Goal: Navigation & Orientation: Find specific page/section

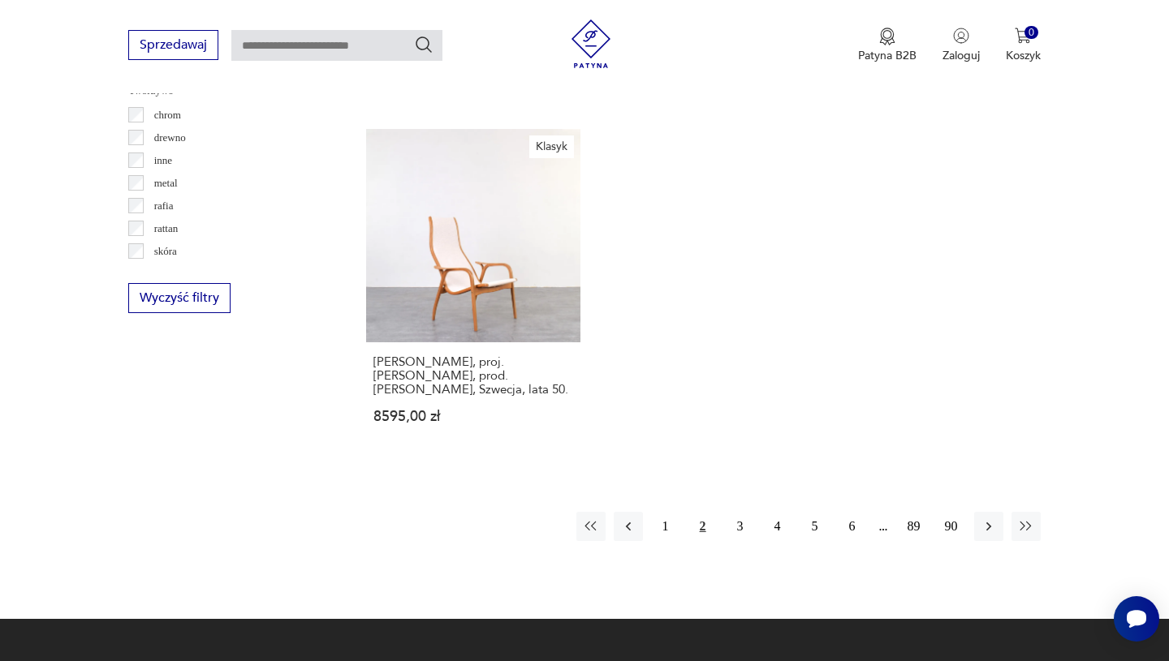
scroll to position [2352, 0]
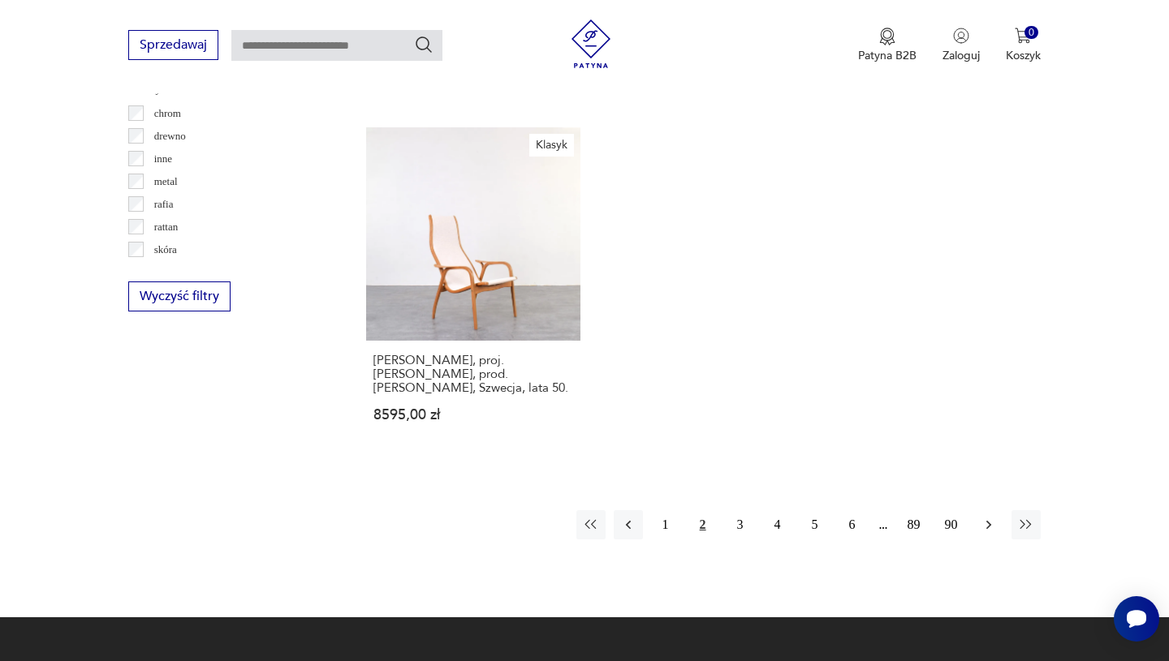
click at [993, 517] on icon "button" at bounding box center [988, 525] width 16 height 16
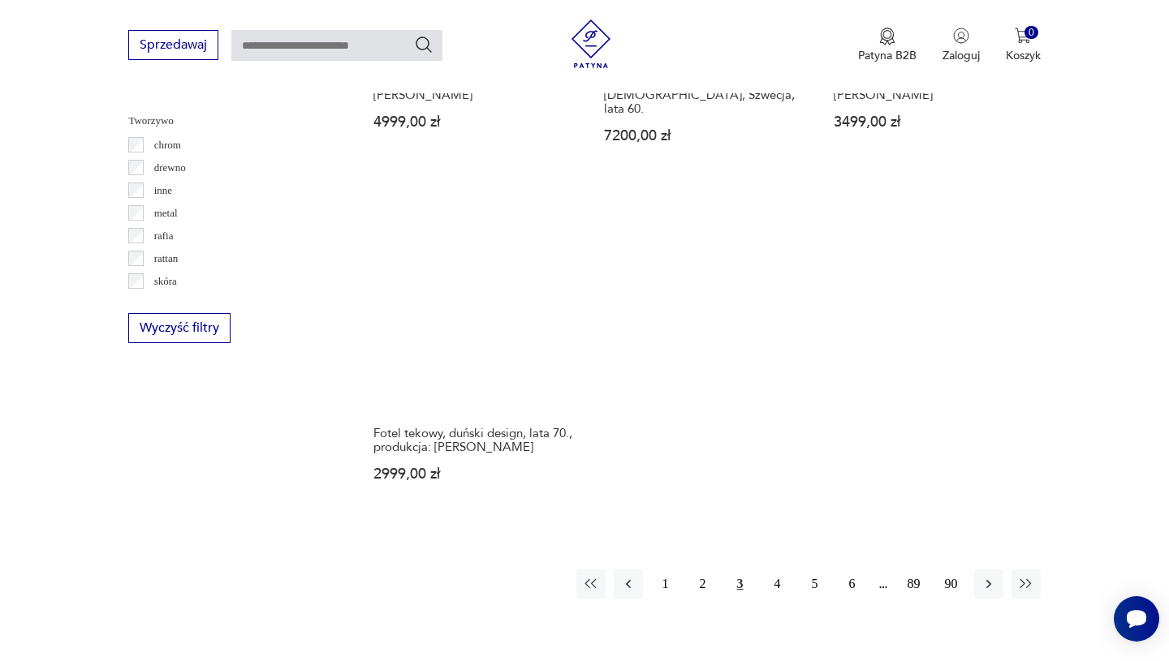
scroll to position [2322, 0]
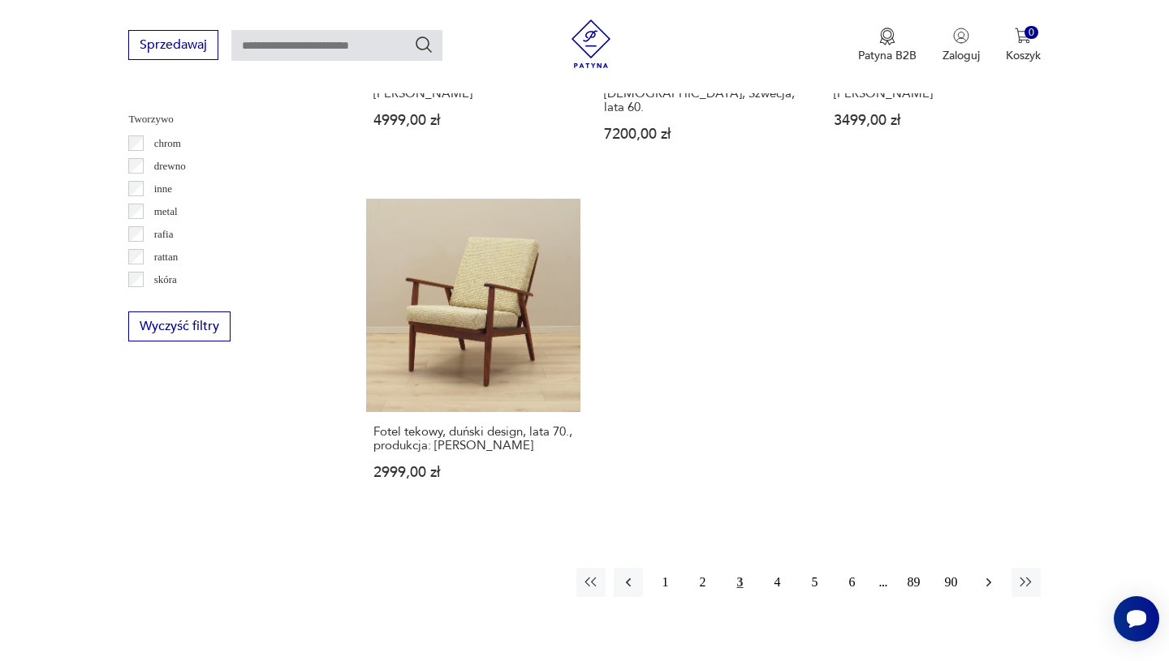
click at [994, 575] on icon "button" at bounding box center [988, 583] width 16 height 16
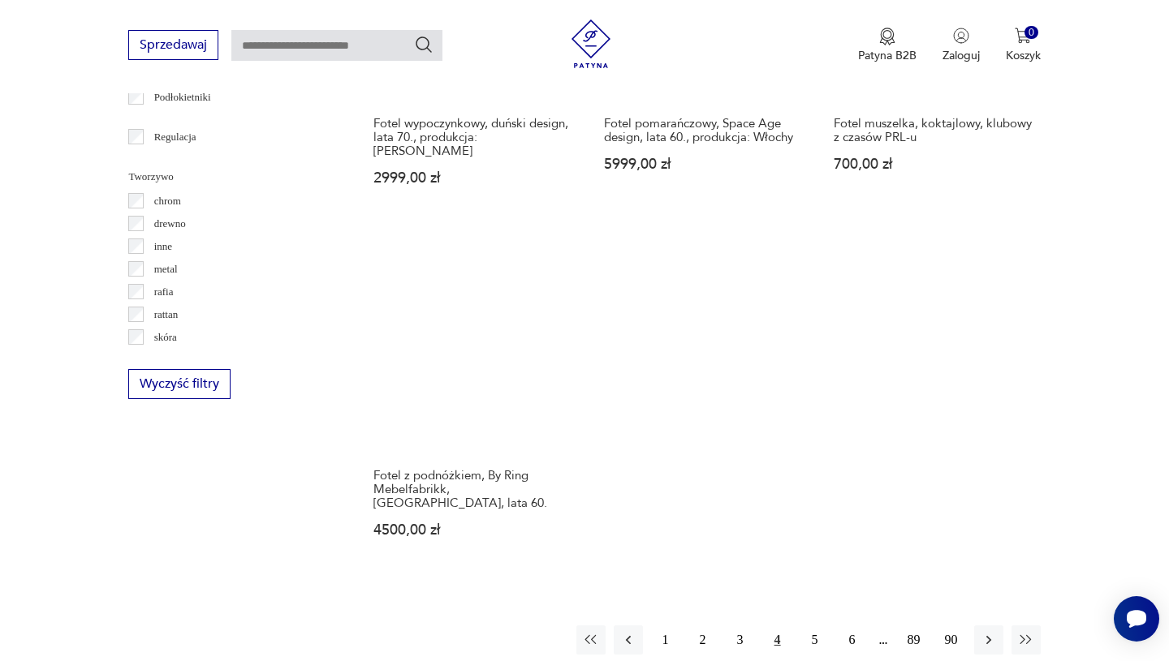
scroll to position [2268, 0]
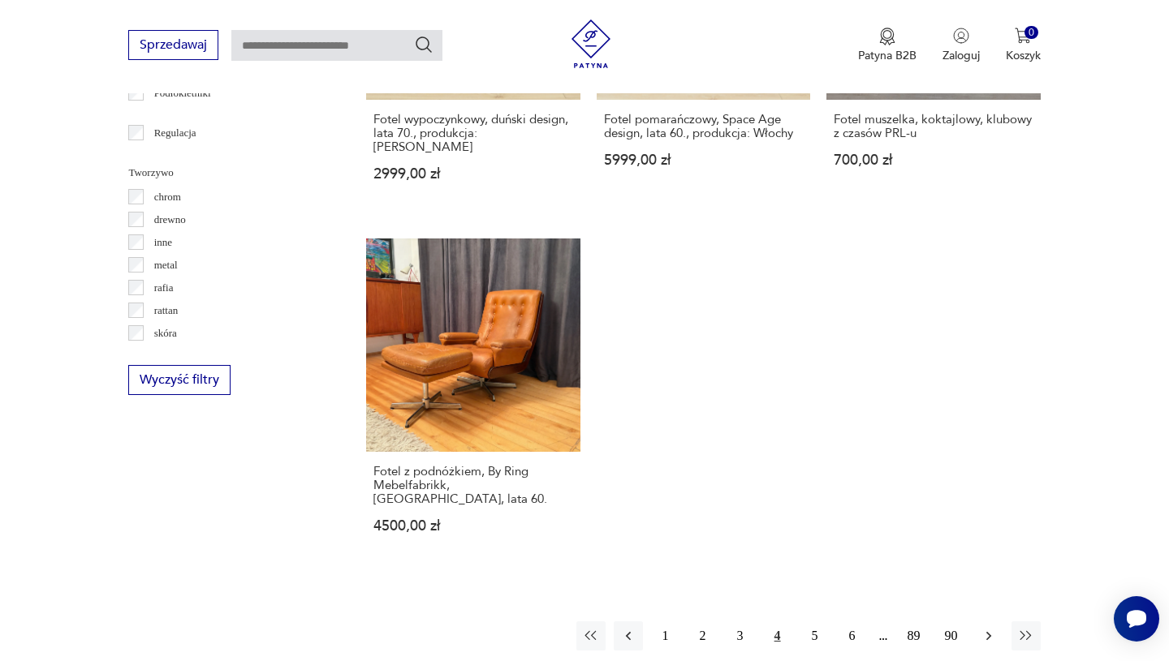
click at [991, 628] on icon "button" at bounding box center [988, 636] width 16 height 16
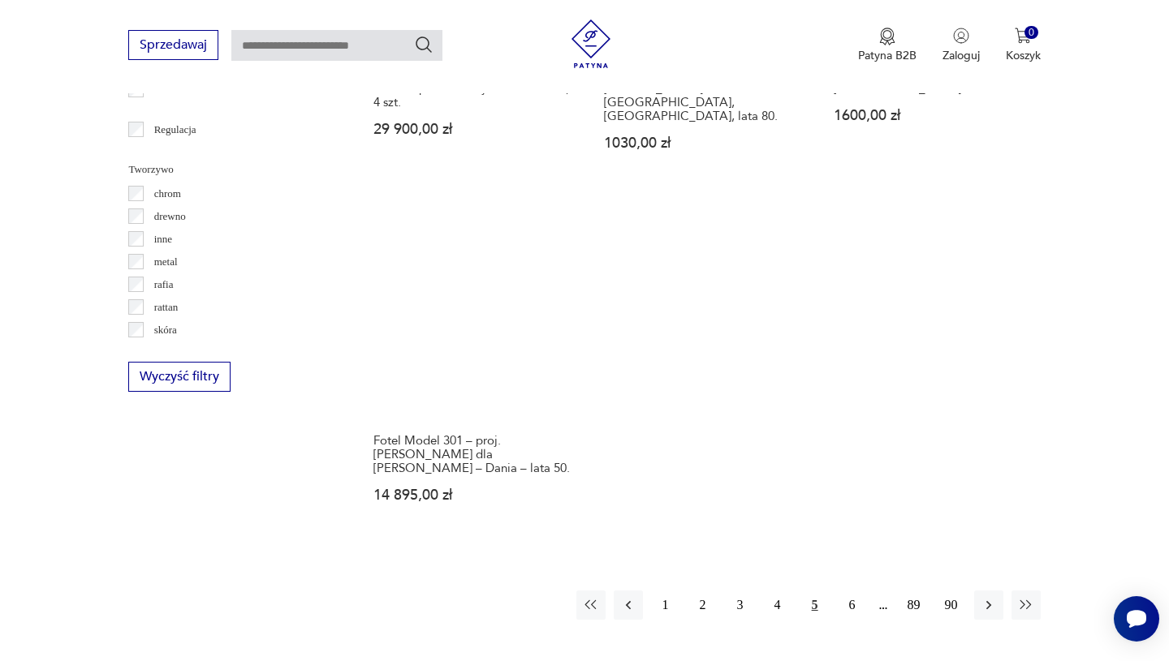
scroll to position [2276, 0]
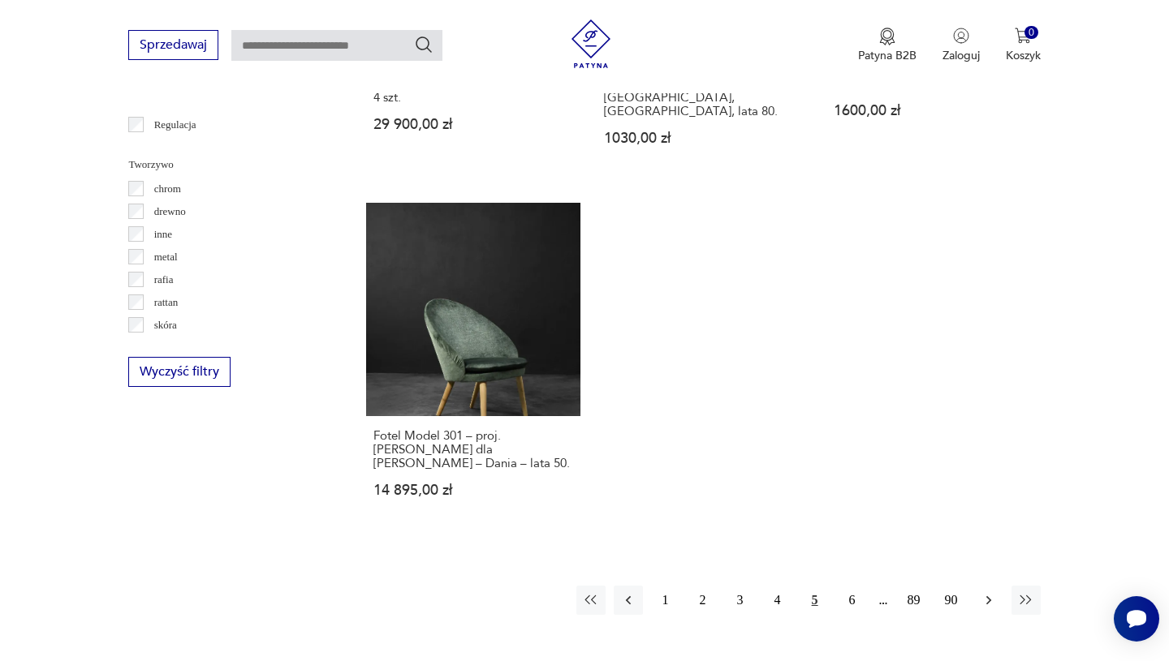
click at [984, 592] on icon "button" at bounding box center [988, 600] width 16 height 16
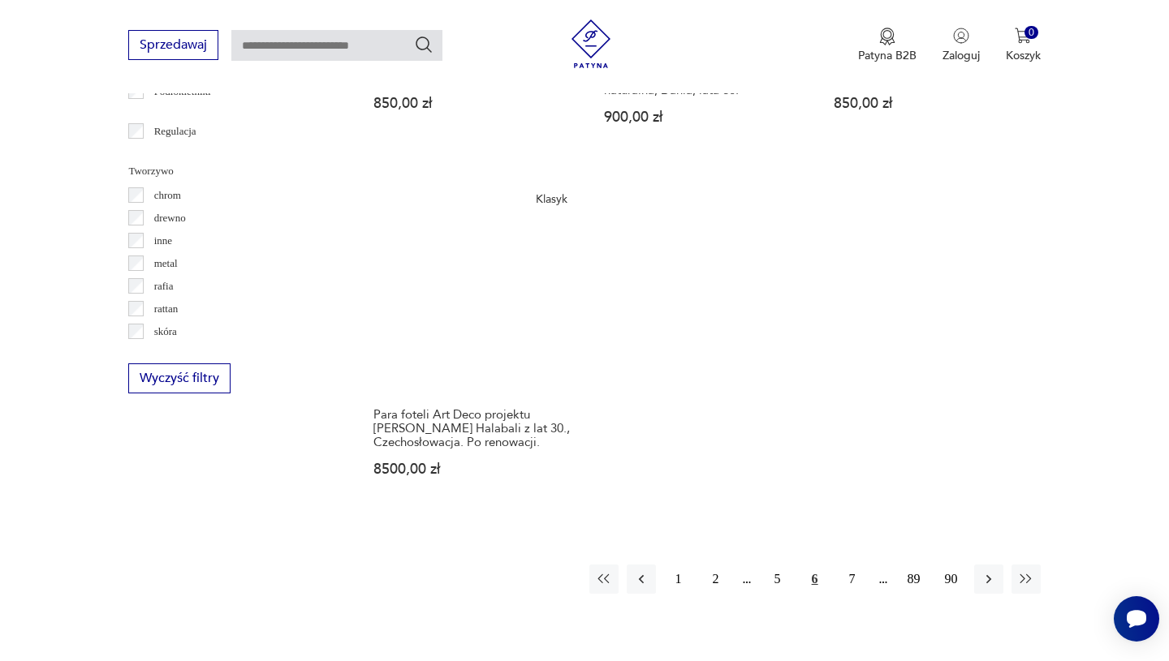
scroll to position [2280, 0]
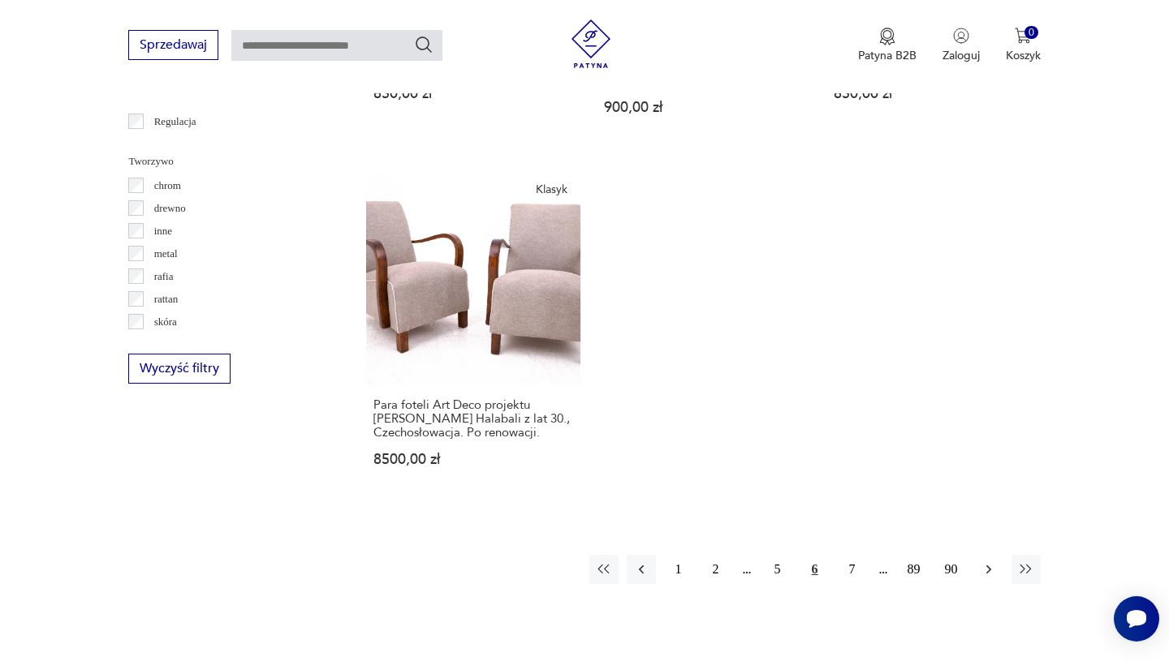
click at [988, 562] on icon "button" at bounding box center [988, 570] width 16 height 16
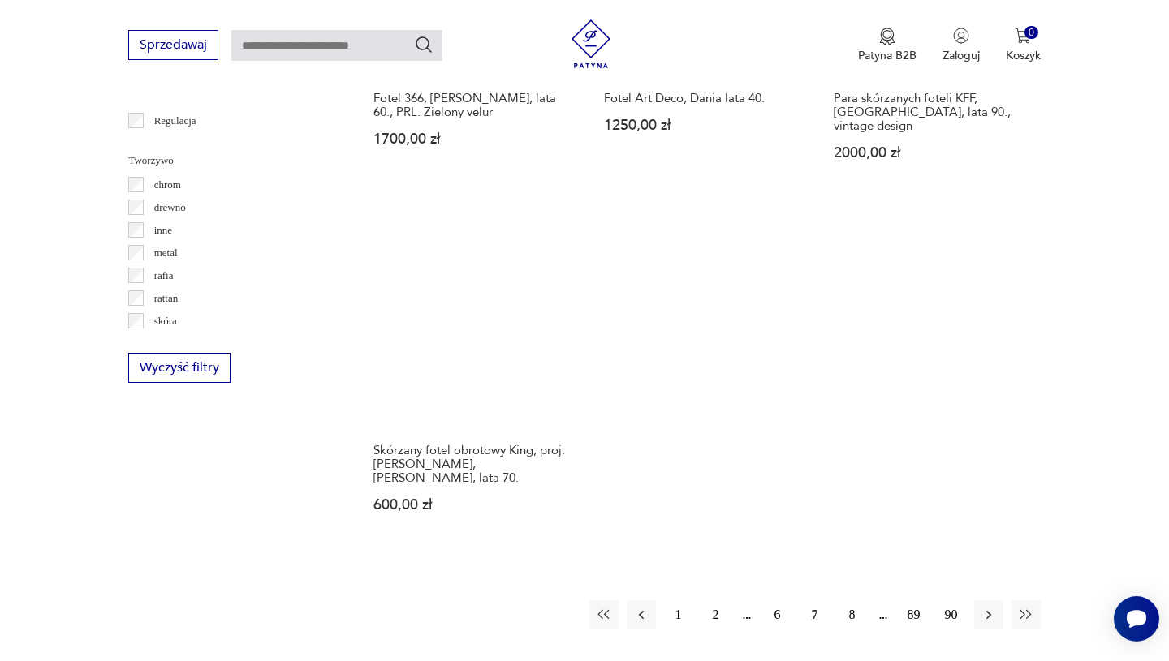
scroll to position [2286, 0]
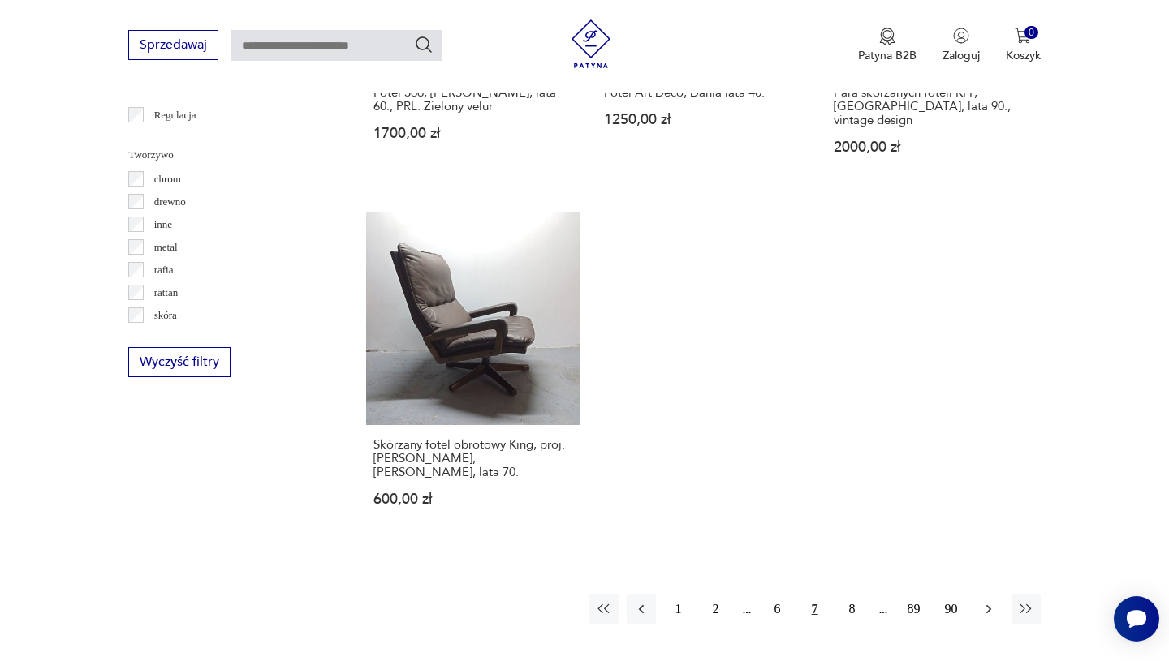
click at [988, 601] on icon "button" at bounding box center [988, 609] width 16 height 16
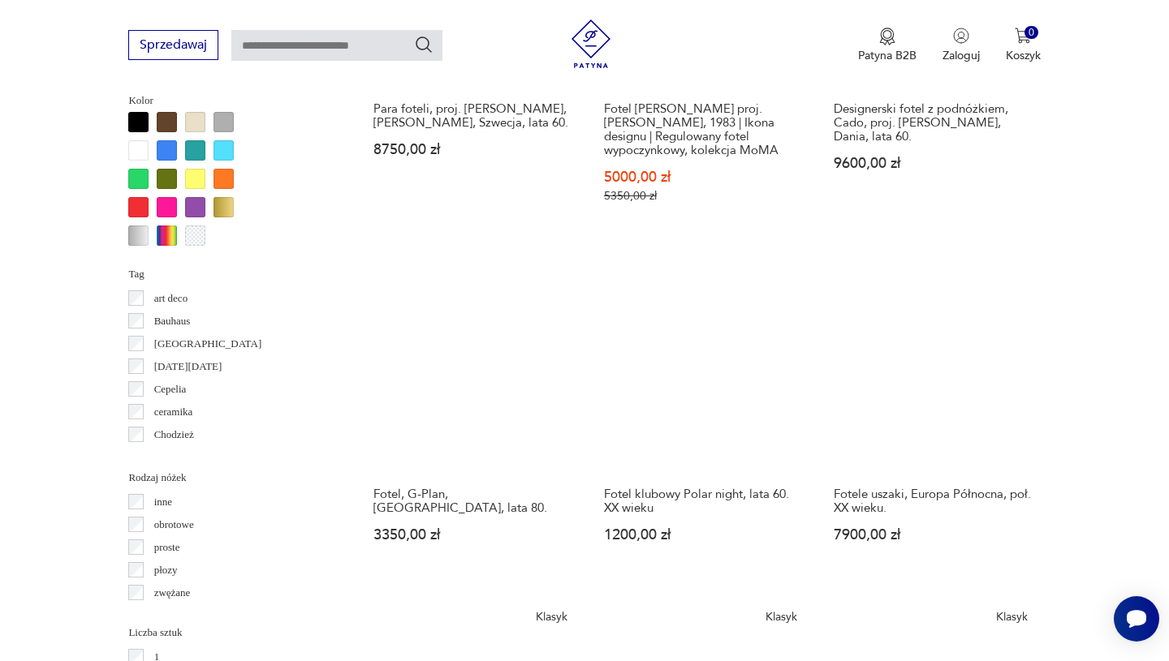
scroll to position [1576, 0]
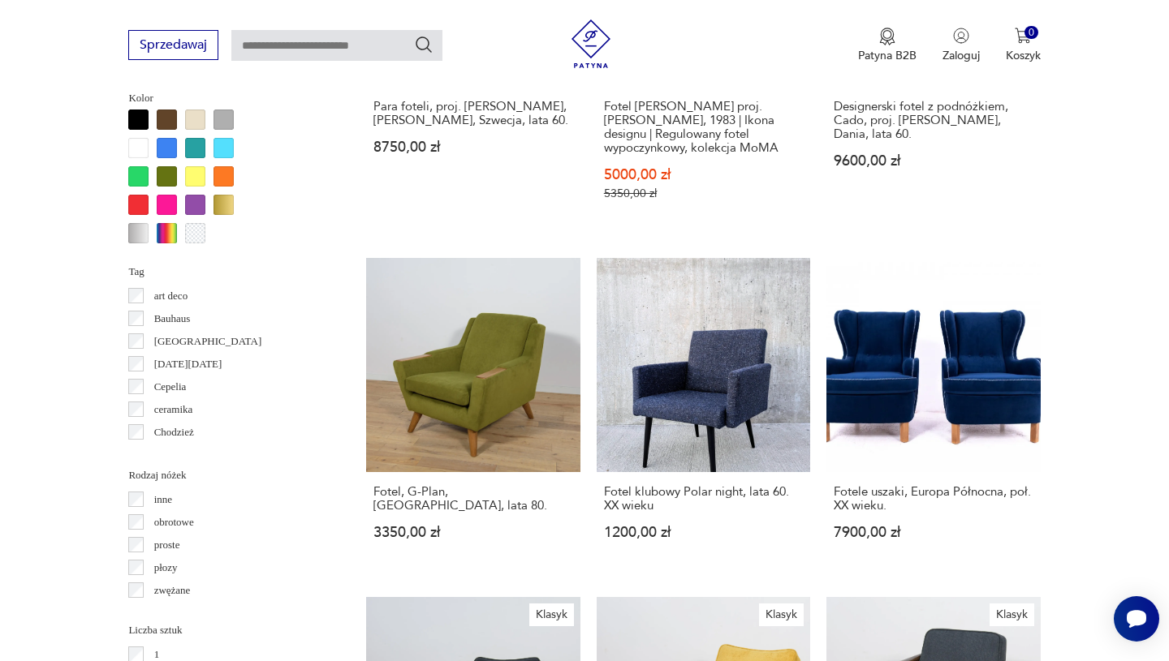
scroll to position [2286, 0]
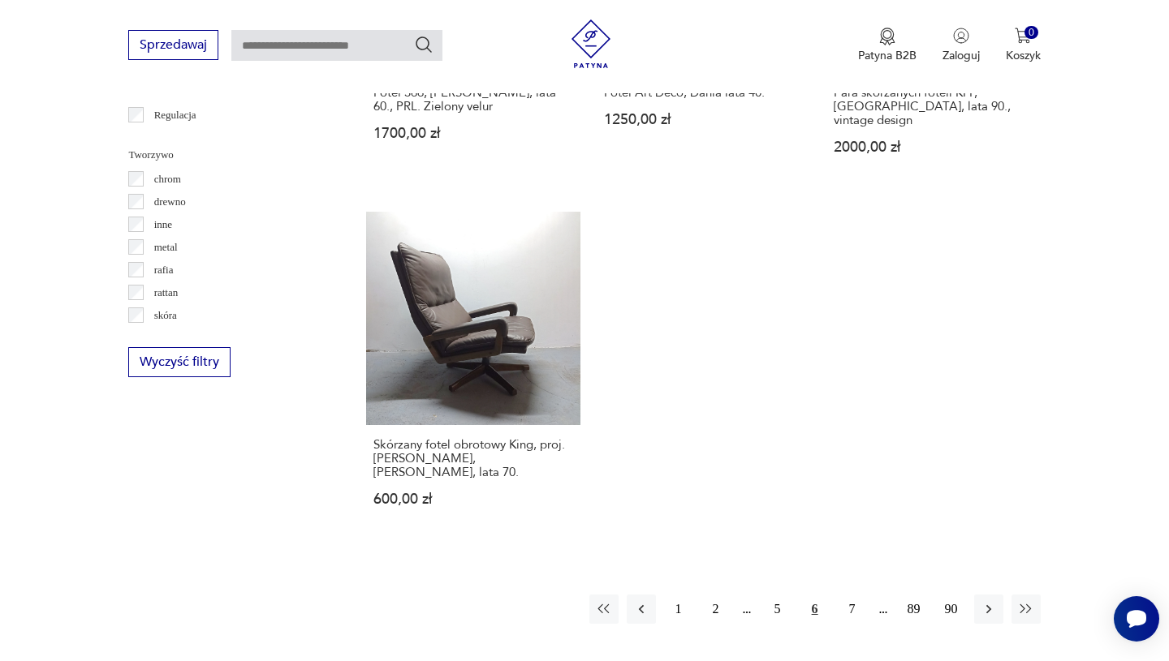
scroll to position [2280, 0]
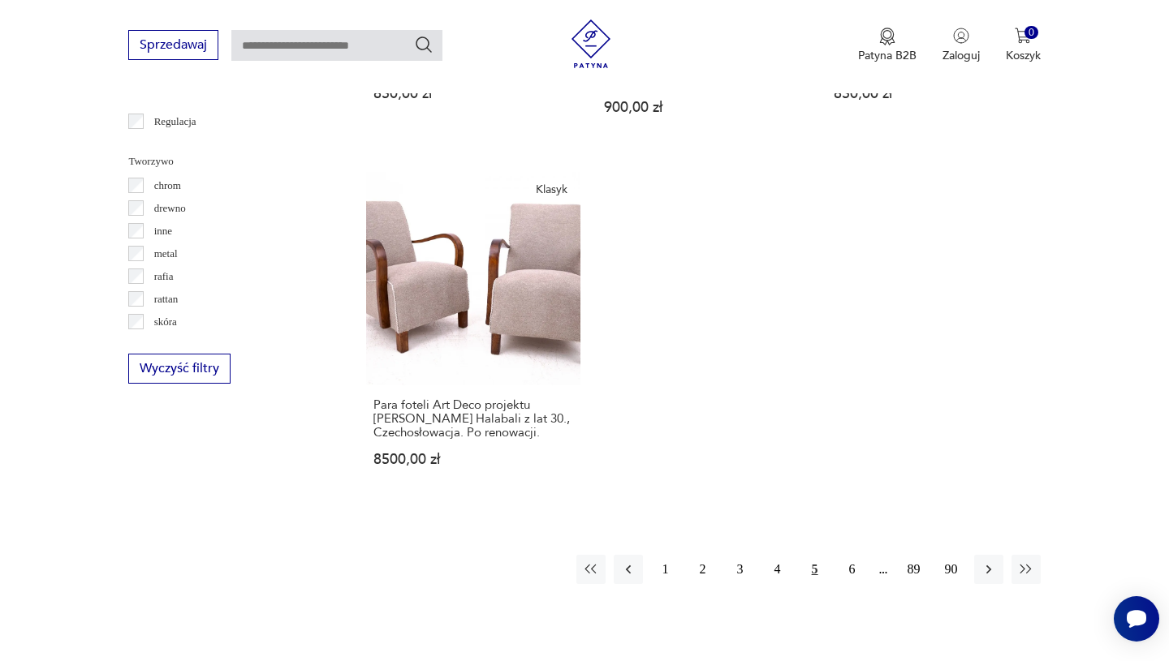
scroll to position [2276, 0]
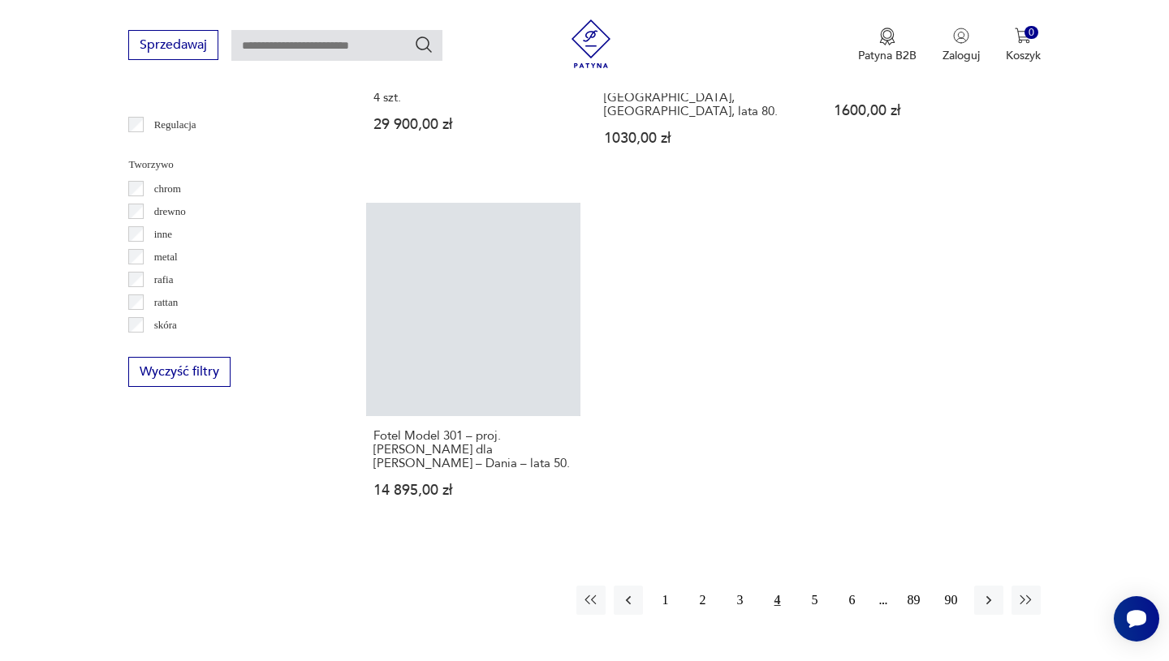
scroll to position [2268, 0]
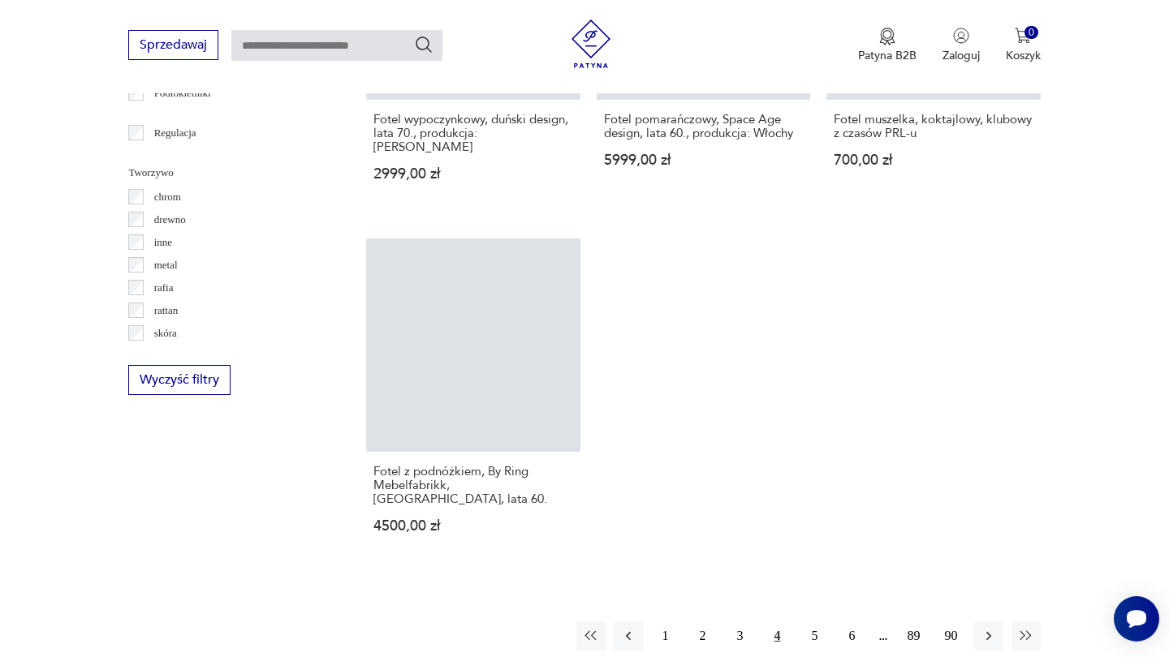
scroll to position [2322, 0]
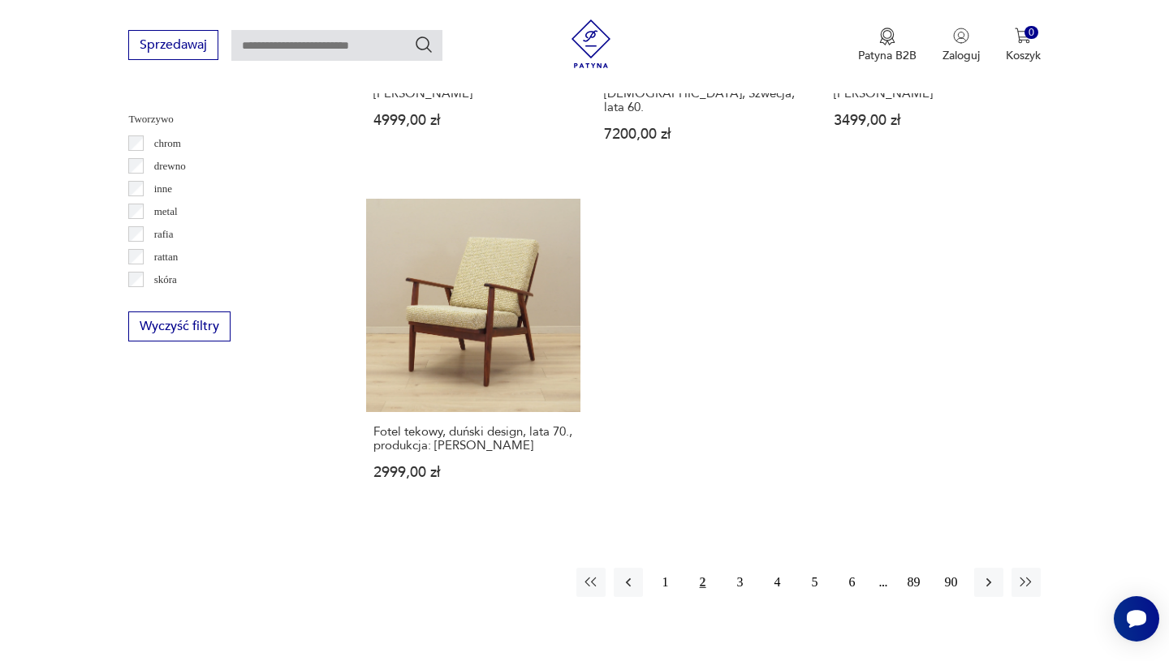
scroll to position [2352, 0]
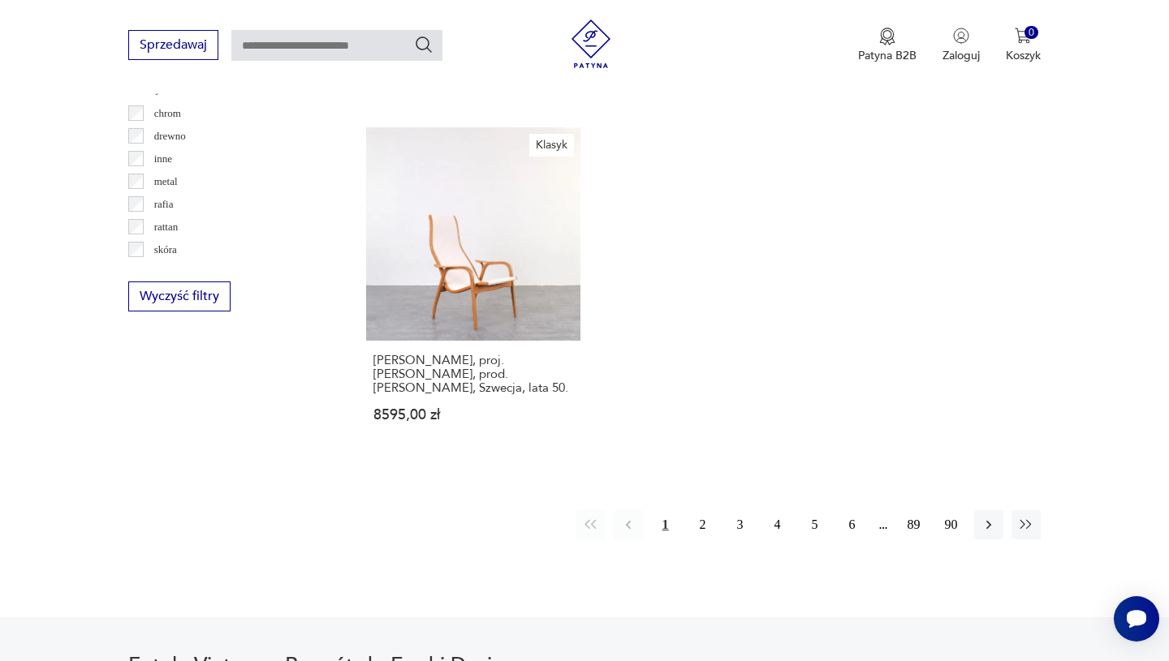
scroll to position [2569, 0]
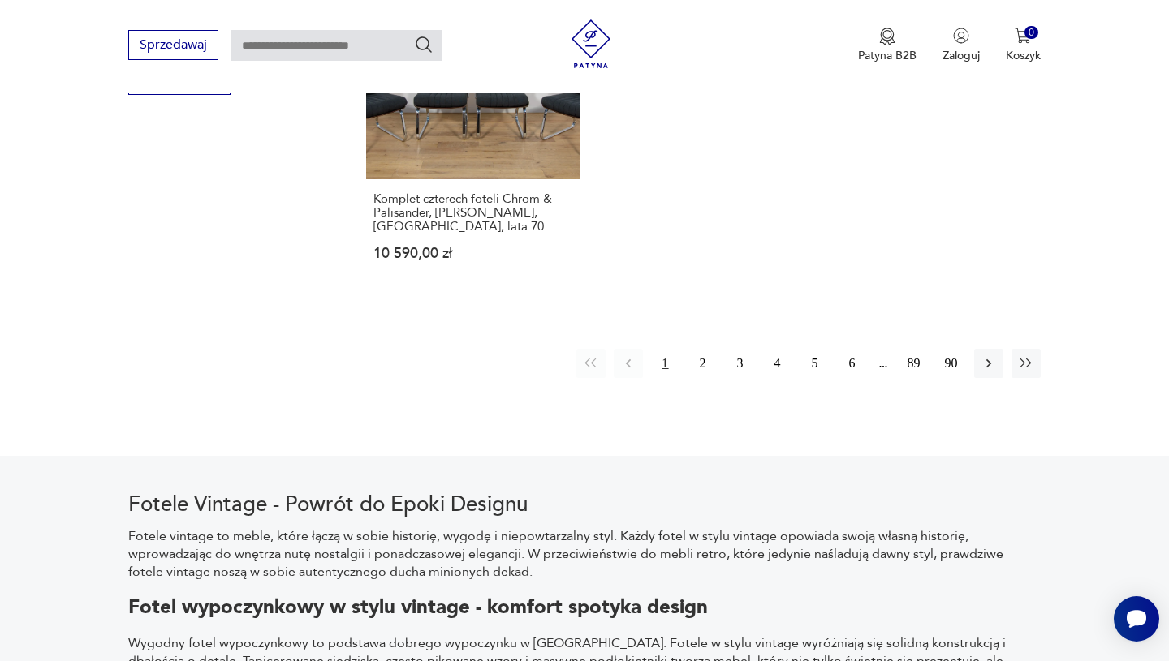
scroll to position [627, 0]
